Goal: Task Accomplishment & Management: Manage account settings

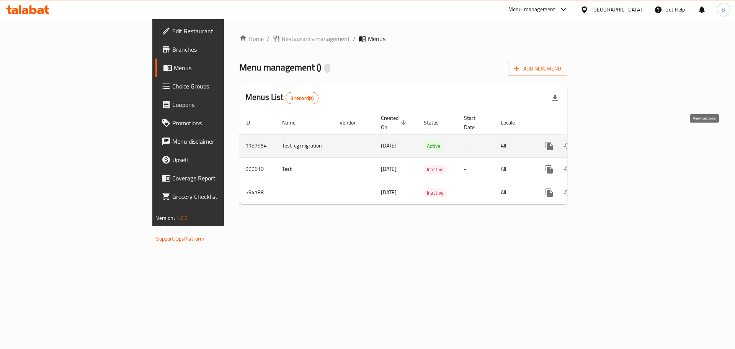
click at [613, 137] on link "enhanced table" at bounding box center [604, 146] width 18 height 18
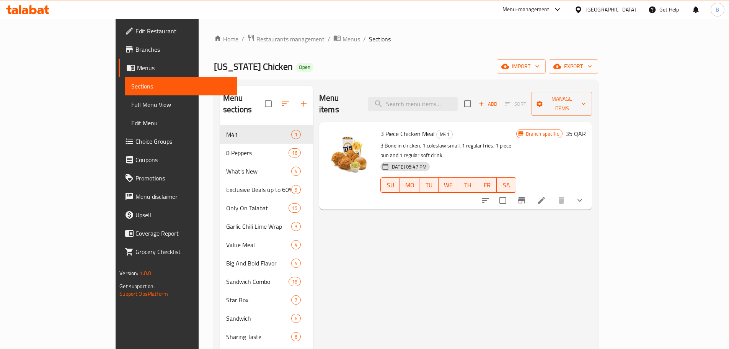
click at [256, 38] on span "Restaurants management" at bounding box center [290, 38] width 68 height 9
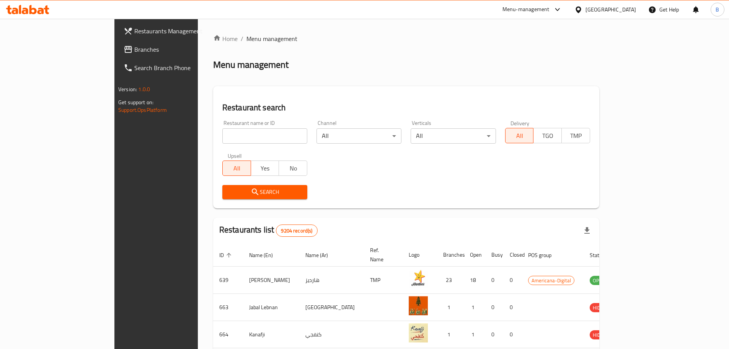
click at [241, 130] on input "search" at bounding box center [264, 135] width 85 height 15
type input "[US_STATE]"
click button "Search" at bounding box center [264, 192] width 85 height 14
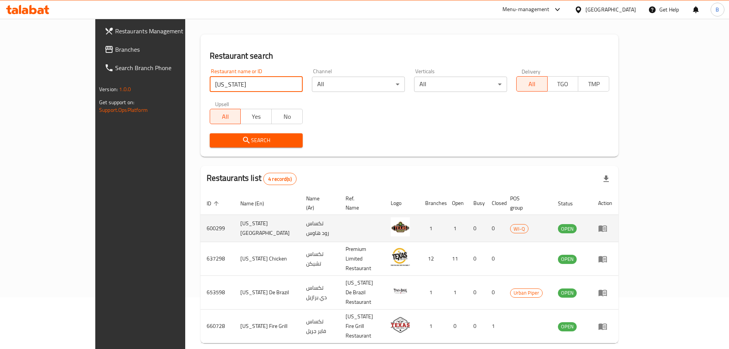
scroll to position [59, 0]
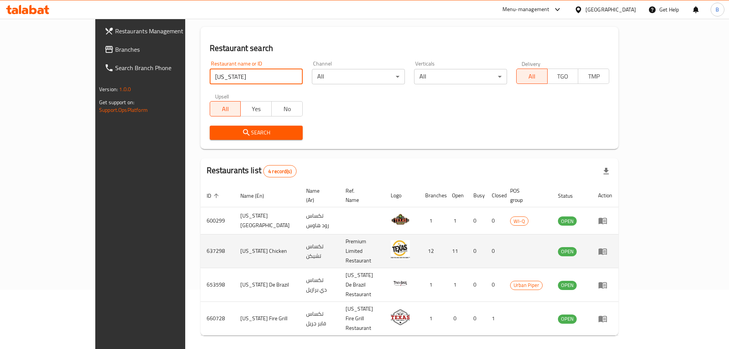
click at [200, 242] on td "637298" at bounding box center [217, 251] width 34 height 34
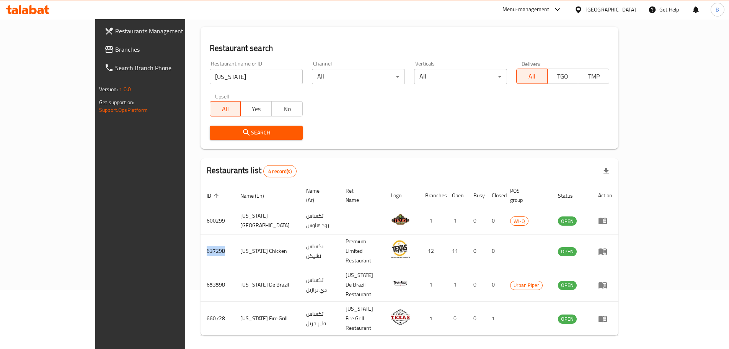
copy td "637298"
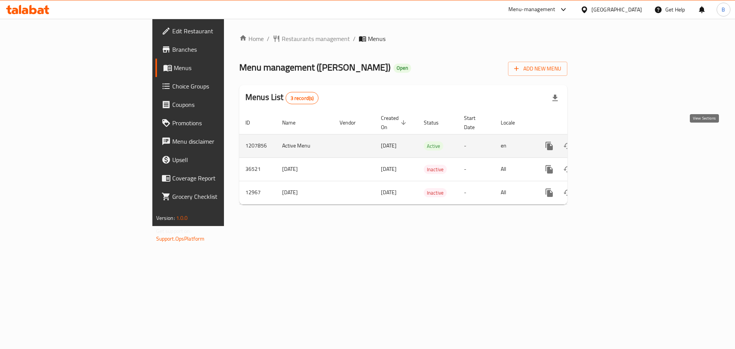
click at [608, 142] on icon "enhanced table" at bounding box center [604, 145] width 7 height 7
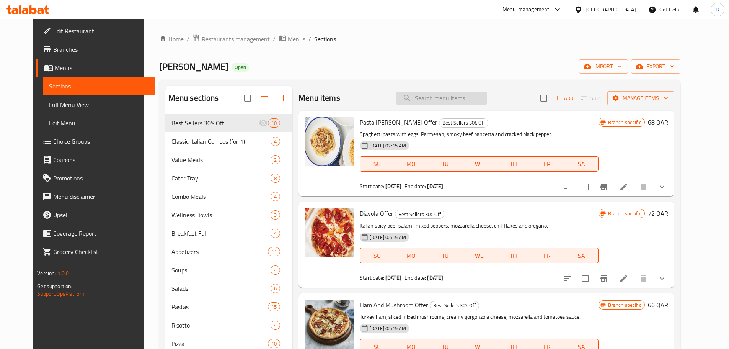
click at [424, 99] on input "search" at bounding box center [441, 97] width 90 height 13
paste input "Lasagna"
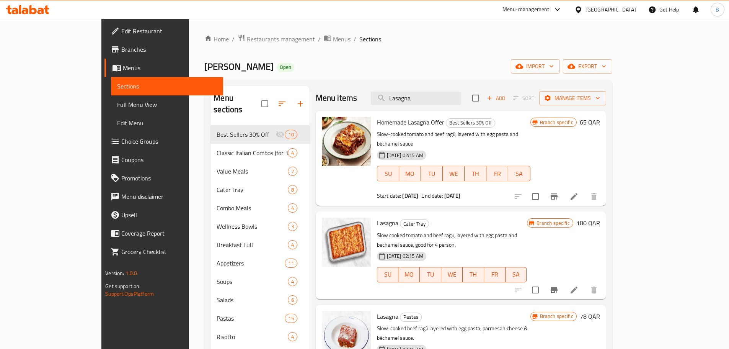
click at [432, 105] on div "Menu items Lasagna Add Sort Manage items" at bounding box center [461, 98] width 290 height 25
click at [433, 103] on input "Lasagna" at bounding box center [416, 97] width 90 height 13
paste input "Spaghetti Milanese Pasta Offer"
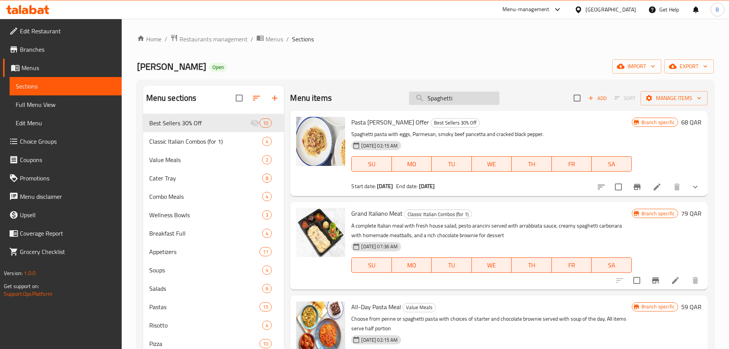
click at [427, 94] on input "Spaghetti" at bounding box center [454, 97] width 90 height 13
paste input "Chicken Milanese Offer"
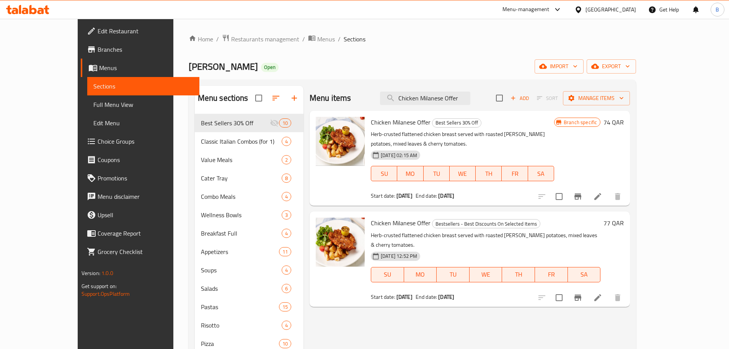
type input "Chicken Milanese Offer"
click at [374, 217] on span "Chicken Milanese Offer" at bounding box center [401, 222] width 60 height 11
copy h6 "Chicken Milanese Offer"
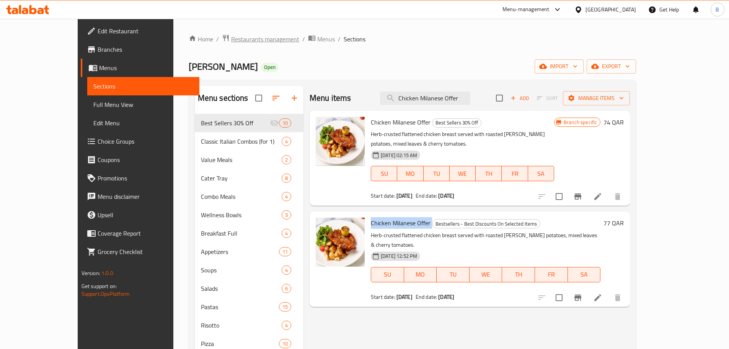
click at [231, 41] on span "Restaurants management" at bounding box center [265, 38] width 68 height 9
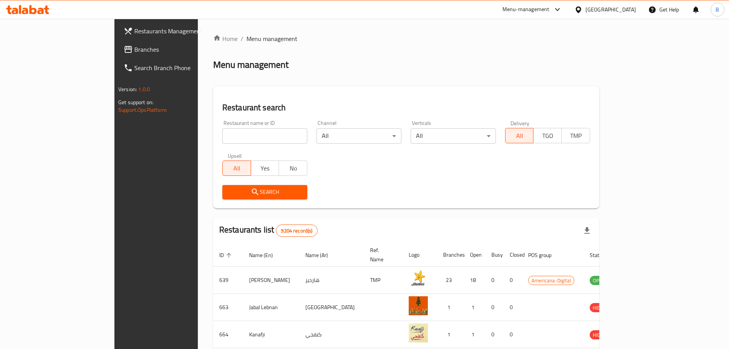
click at [222, 142] on input "search" at bounding box center [264, 135] width 85 height 15
click at [251, 190] on icon "submit" at bounding box center [255, 191] width 9 height 9
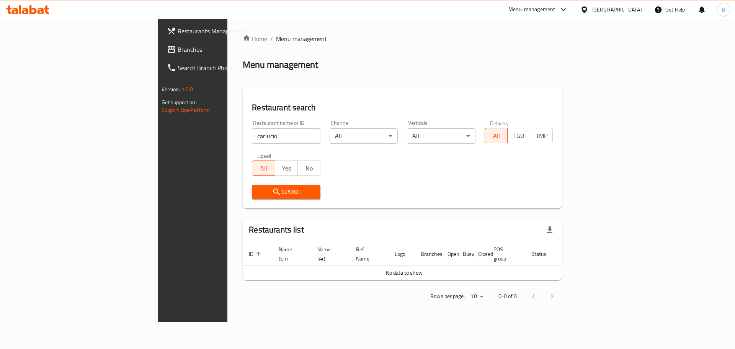
click at [247, 144] on div "Restaurant name or ID carlucio Restaurant name or ID" at bounding box center [286, 132] width 78 height 33
click at [252, 137] on input "carlucio" at bounding box center [286, 135] width 68 height 15
type input "carluc"
click button "Search" at bounding box center [286, 192] width 68 height 14
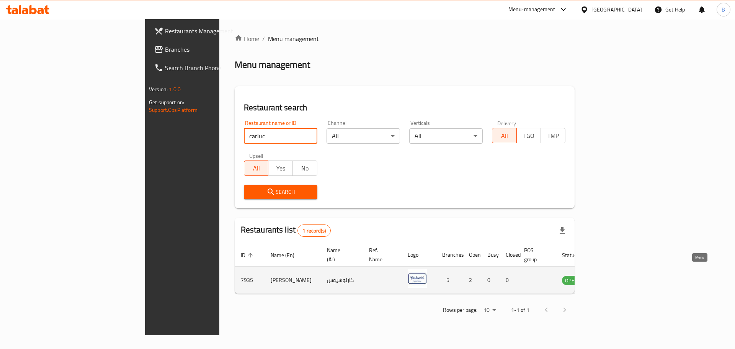
click at [611, 277] on icon "enhanced table" at bounding box center [606, 280] width 8 height 7
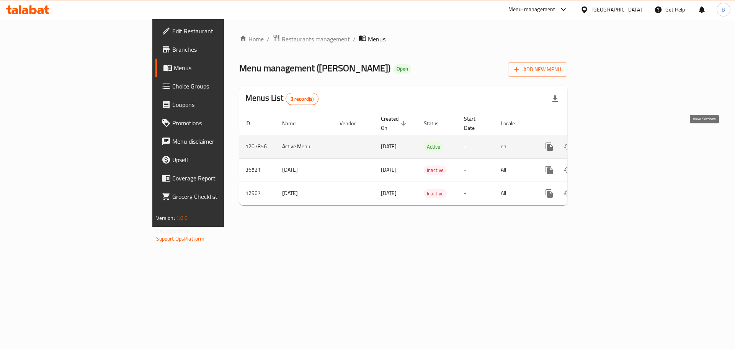
click at [613, 145] on link "enhanced table" at bounding box center [604, 146] width 18 height 18
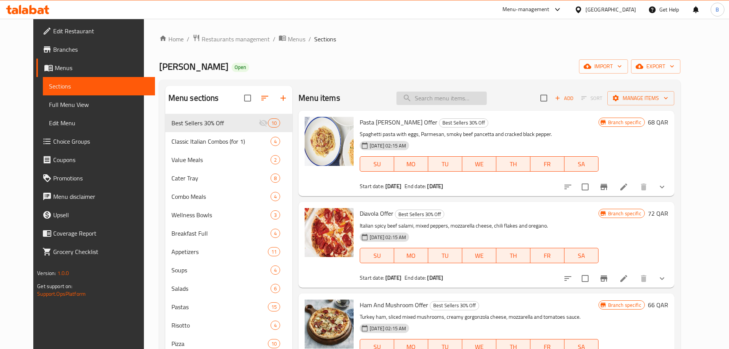
click at [473, 103] on input "search" at bounding box center [441, 97] width 90 height 13
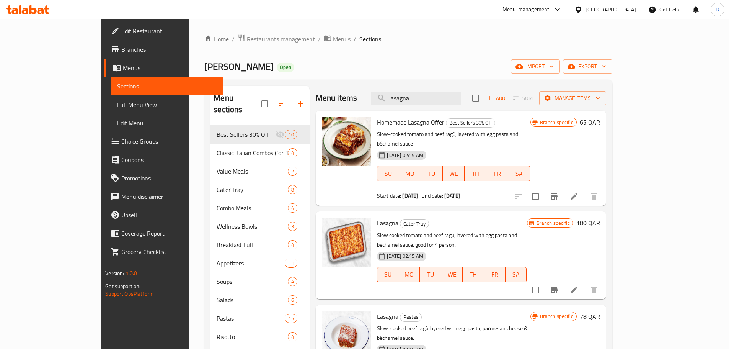
type input "lasagna"
click at [377, 310] on span "Lasagna" at bounding box center [387, 315] width 21 height 11
copy h6 "Lasagna"
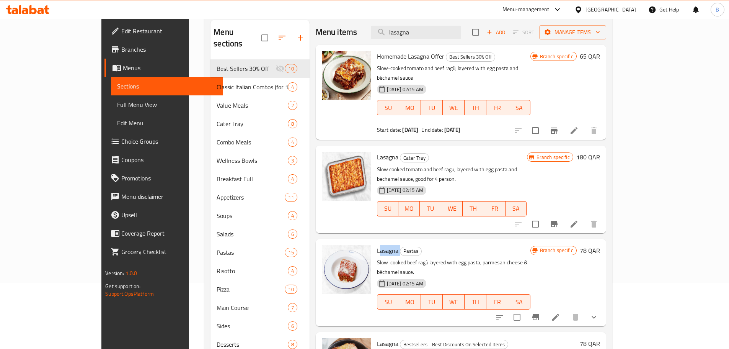
scroll to position [38, 0]
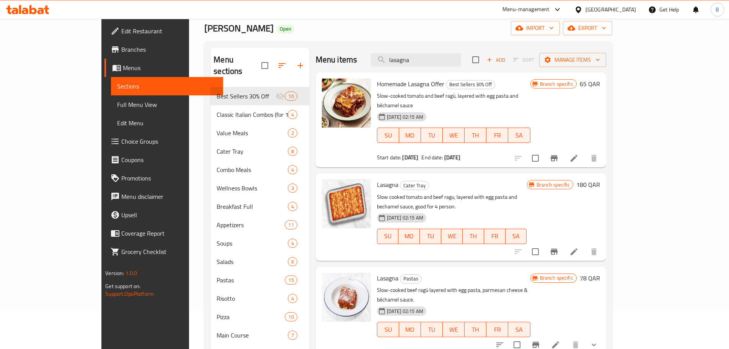
click at [377, 86] on span "Homemade Lasagna Offer" at bounding box center [410, 83] width 67 height 11
copy h6 "Homemade Lasagna Offer"
click at [428, 62] on input "lasagna" at bounding box center [416, 59] width 90 height 13
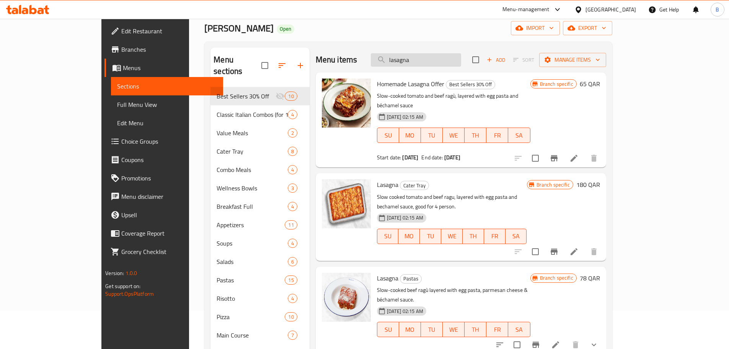
click at [428, 62] on input "lasagna" at bounding box center [416, 59] width 90 height 13
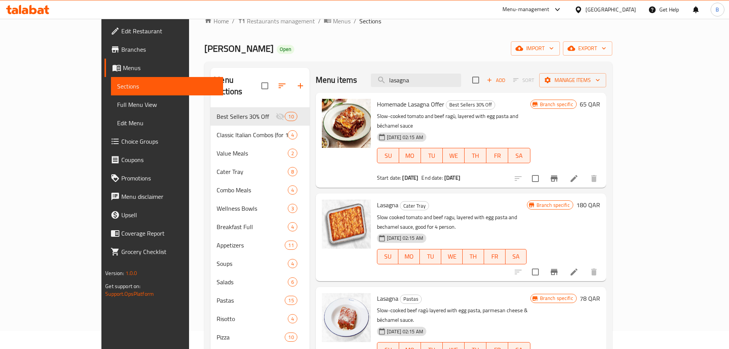
scroll to position [0, 0]
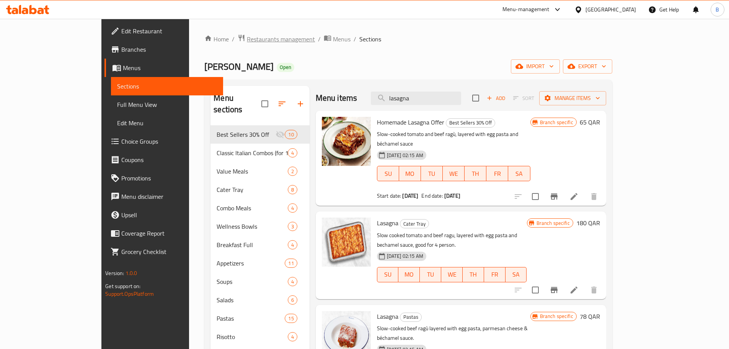
click at [247, 40] on span "Restaurants management" at bounding box center [281, 38] width 68 height 9
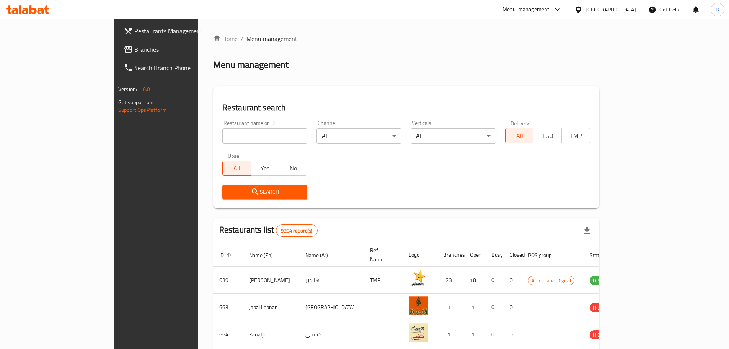
click at [223, 131] on input "search" at bounding box center [264, 135] width 85 height 15
type input "rare burger"
click button "Search" at bounding box center [264, 192] width 85 height 14
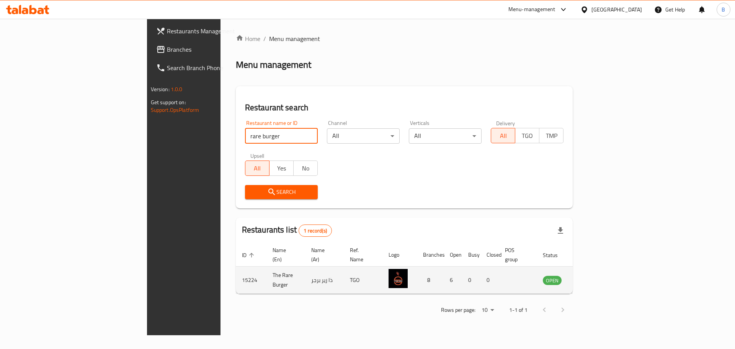
click at [590, 279] on icon "enhanced table" at bounding box center [589, 280] width 3 height 3
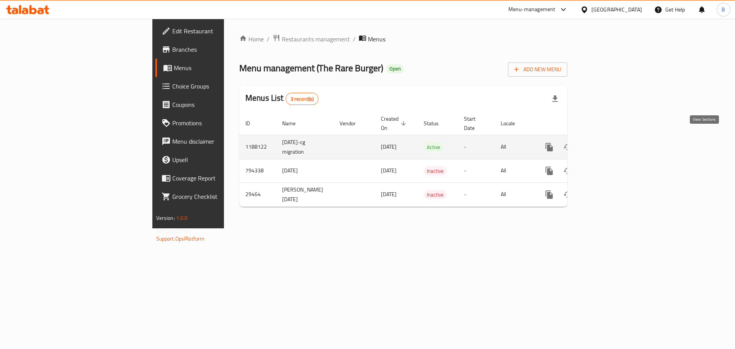
click at [613, 144] on link "enhanced table" at bounding box center [604, 147] width 18 height 18
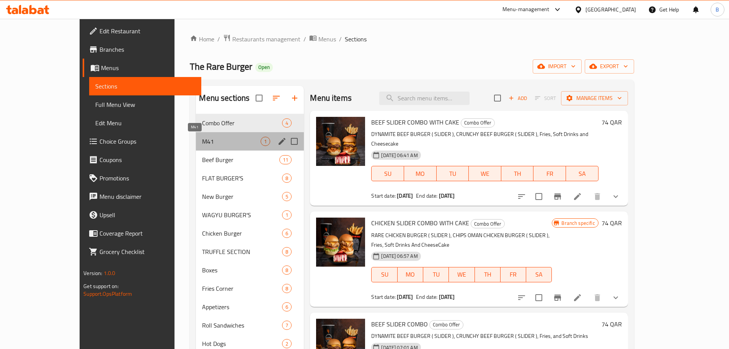
click at [205, 140] on span "M41" at bounding box center [231, 141] width 59 height 9
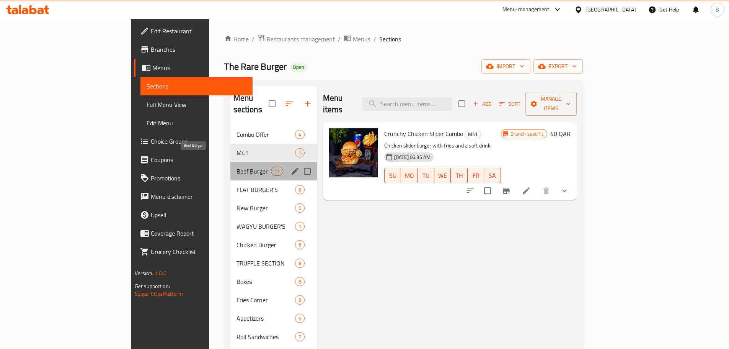
click at [236, 166] on span "Beef Burger" at bounding box center [253, 170] width 34 height 9
